Goal: Task Accomplishment & Management: Manage account settings

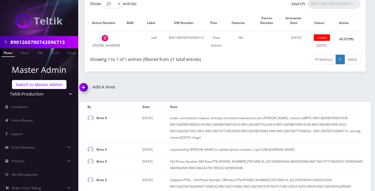
scroll to position [0, 2]
click at [37, 83] on link "Switch to Master Admin" at bounding box center [39, 84] width 54 height 9
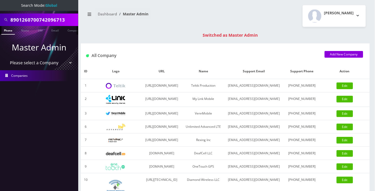
click at [29, 20] on input "8901260700742096713" at bounding box center [43, 20] width 66 height 10
paste input "667391406"
type input "6673914063"
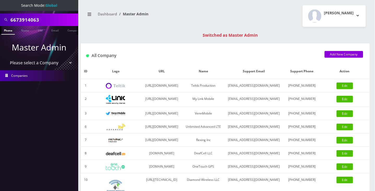
click at [10, 31] on link "Phone" at bounding box center [8, 30] width 14 height 9
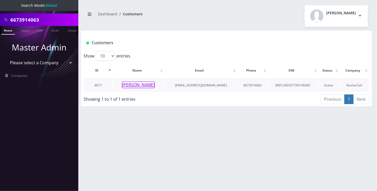
click at [137, 83] on button "[PERSON_NAME]" at bounding box center [138, 85] width 33 height 7
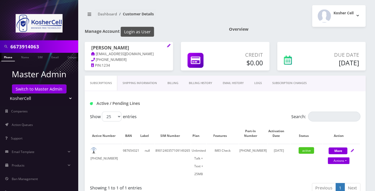
click at [148, 32] on button "Login as User" at bounding box center [137, 32] width 33 height 10
click at [207, 91] on link "Billing History" at bounding box center [201, 83] width 34 height 15
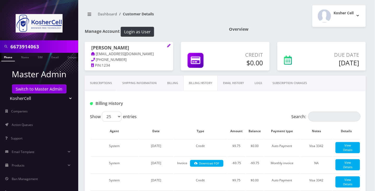
click at [107, 87] on link "Subscriptions" at bounding box center [101, 83] width 32 height 15
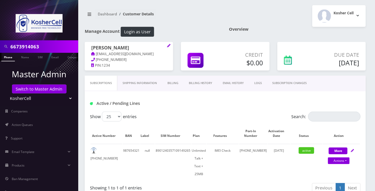
click at [191, 112] on div "Active / Pending Lines" at bounding box center [225, 102] width 281 height 20
click at [372, 108] on div "6673914063 Phone Name SIM Email Company Customer Dashboard Customer Details Kos…" at bounding box center [225, 183] width 299 height 366
click at [208, 108] on div "Active / Pending Lines" at bounding box center [225, 103] width 278 height 9
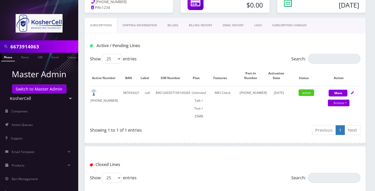
scroll to position [69, 0]
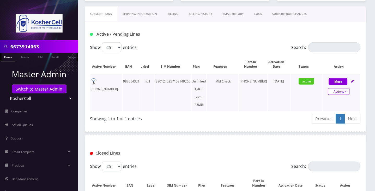
click at [347, 95] on link "Actions" at bounding box center [339, 91] width 22 height 7
select select "244"
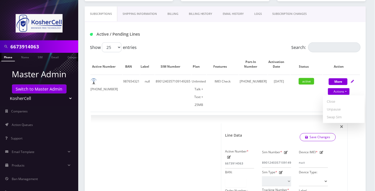
click at [364, 150] on div "Show 25 50 100 250 500 entries Search: Active Number BAN Label SIM Number Plan …" at bounding box center [225, 187] width 281 height 289
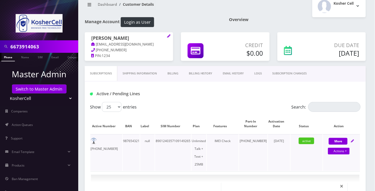
scroll to position [0, 0]
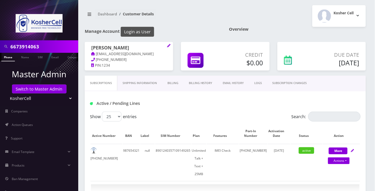
click at [143, 33] on button "Login as User" at bounding box center [137, 32] width 33 height 10
click at [185, 32] on h1 "Manage Account Login as User" at bounding box center [153, 32] width 137 height 10
click at [216, 17] on nav "Dashboard Customer Details" at bounding box center [153, 16] width 137 height 15
click at [196, 14] on nav "Dashboard Customer Details" at bounding box center [153, 16] width 137 height 15
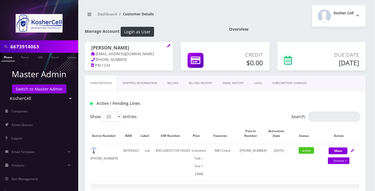
click at [220, 112] on div "Active / Pending Lines" at bounding box center [225, 102] width 281 height 20
click at [192, 122] on div "Show 25 50 100 250 500 entries" at bounding box center [191, 117] width 203 height 10
click at [211, 88] on link "Billing History" at bounding box center [201, 83] width 34 height 15
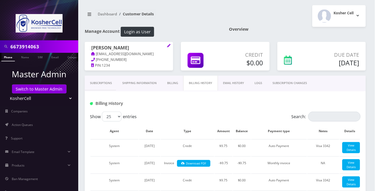
click at [106, 91] on link "Subscriptions" at bounding box center [101, 83] width 32 height 15
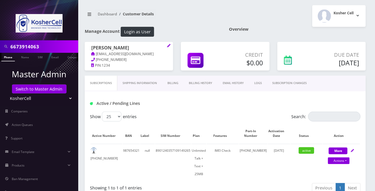
click at [204, 88] on link "Billing History" at bounding box center [201, 83] width 34 height 15
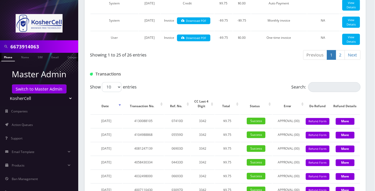
scroll to position [591, 0]
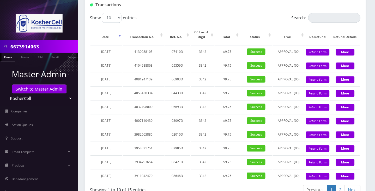
click at [202, 9] on div at bounding box center [272, 5] width 186 height 9
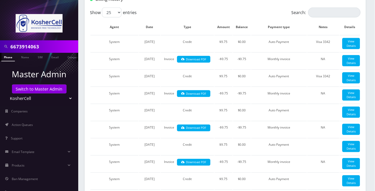
scroll to position [0, 0]
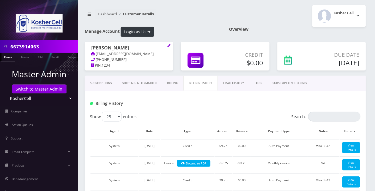
click at [107, 88] on link "Subscriptions" at bounding box center [101, 83] width 32 height 15
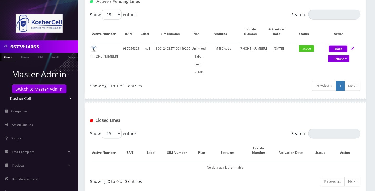
scroll to position [171, 0]
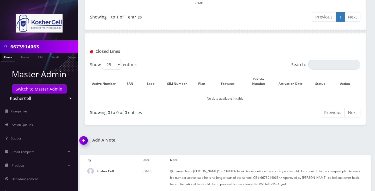
click at [84, 138] on img at bounding box center [84, 142] width 15 height 15
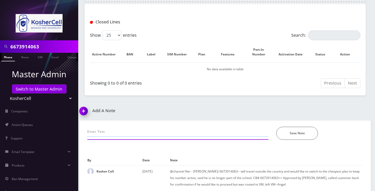
click at [102, 129] on input "text" at bounding box center [177, 132] width 181 height 10
type input "i"
type input "call- informed cust that the cheapest plan is just 25cents difference, no chang…"
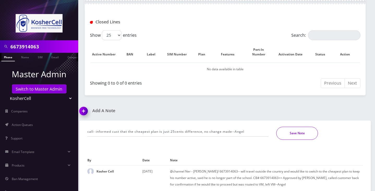
click at [308, 133] on button "Save Note" at bounding box center [297, 133] width 42 height 13
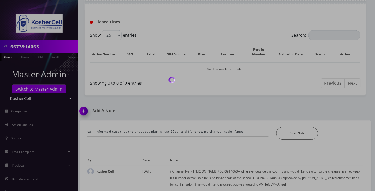
scroll to position [190, 0]
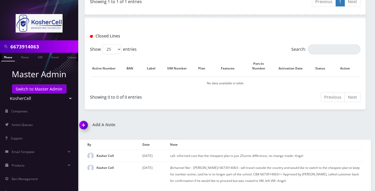
click at [117, 9] on div at bounding box center [225, 17] width 281 height 16
